Goal: Register for event/course

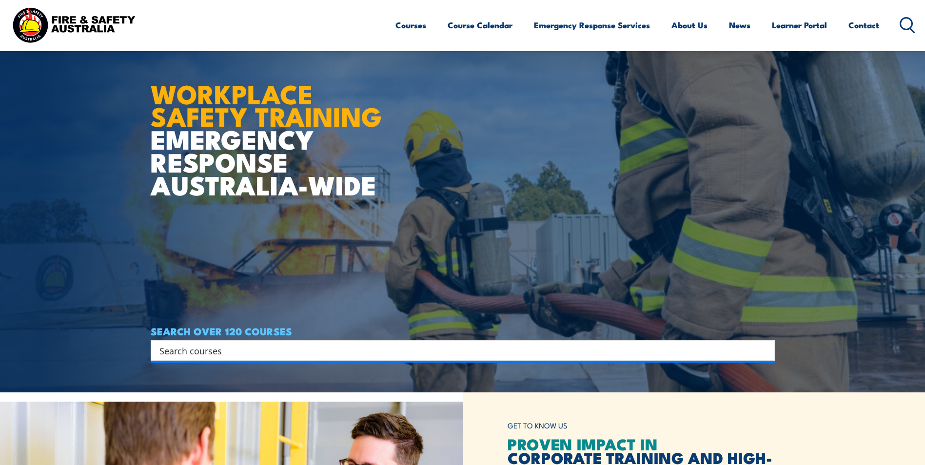
scroll to position [49, 0]
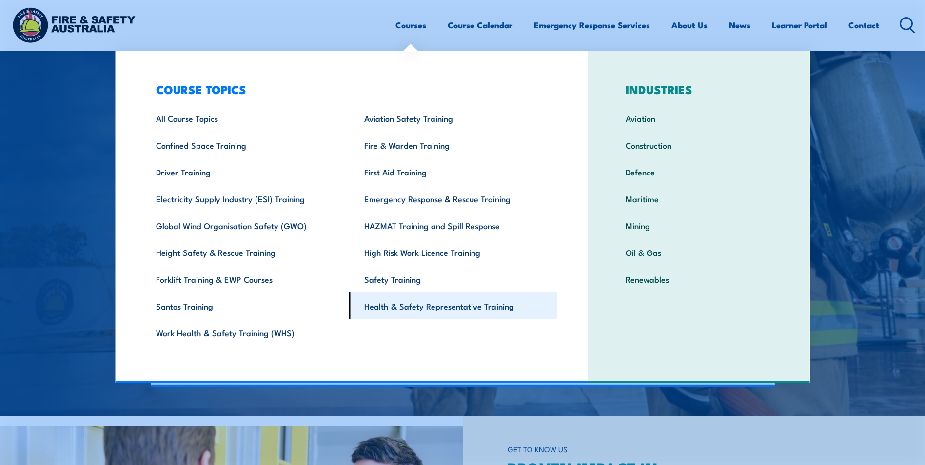
click at [438, 308] on link "Health & Safety Representative Training" at bounding box center [453, 306] width 208 height 27
click at [443, 309] on link "Health & Safety Representative Training" at bounding box center [453, 306] width 208 height 27
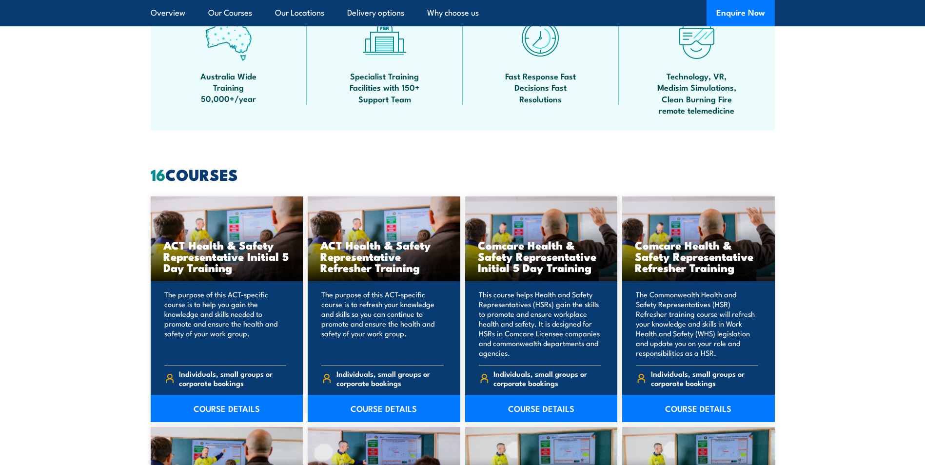
scroll to position [634, 0]
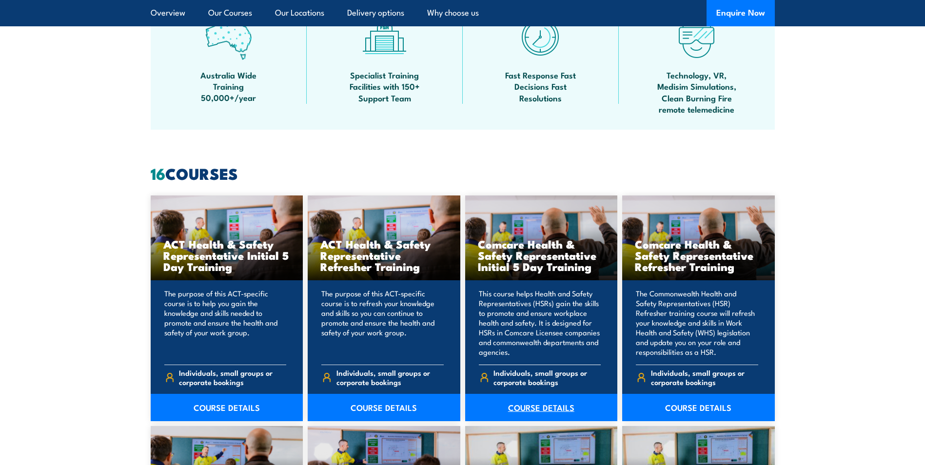
click at [540, 408] on link "COURSE DETAILS" at bounding box center [541, 407] width 153 height 27
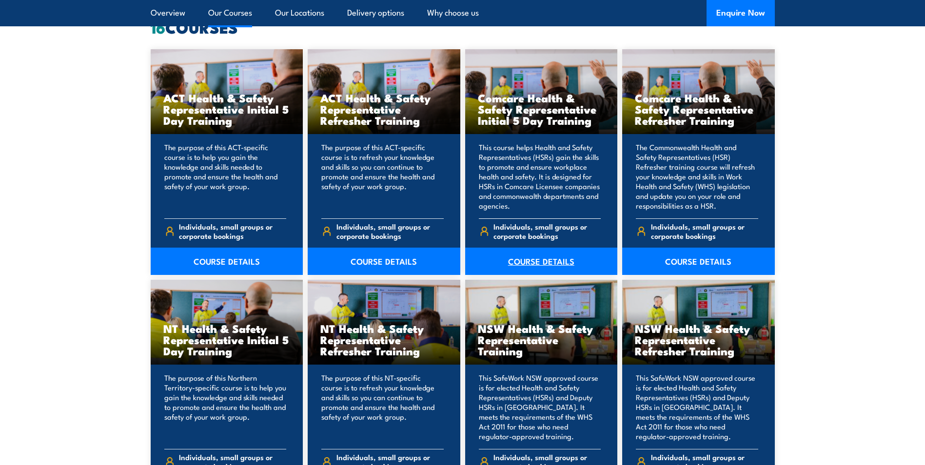
scroll to position [828, 0]
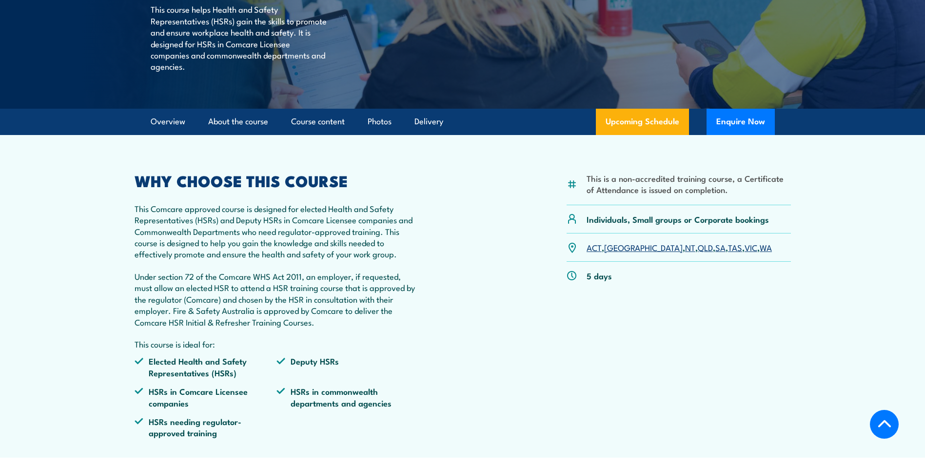
scroll to position [244, 0]
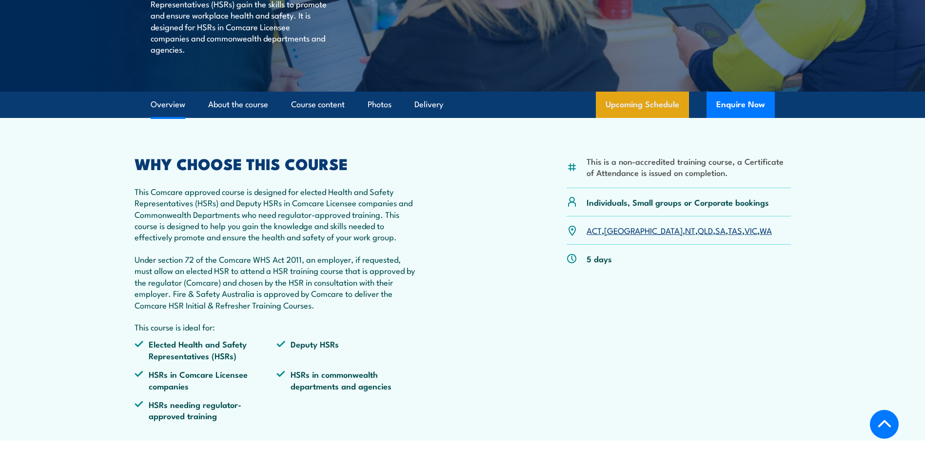
click at [648, 106] on link "Upcoming Schedule" at bounding box center [642, 105] width 93 height 26
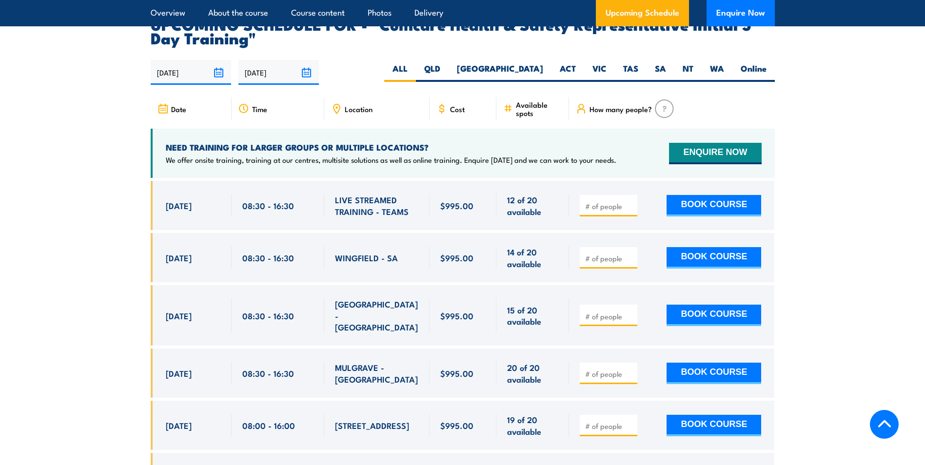
scroll to position [1666, 0]
